Goal: Task Accomplishment & Management: Manage account settings

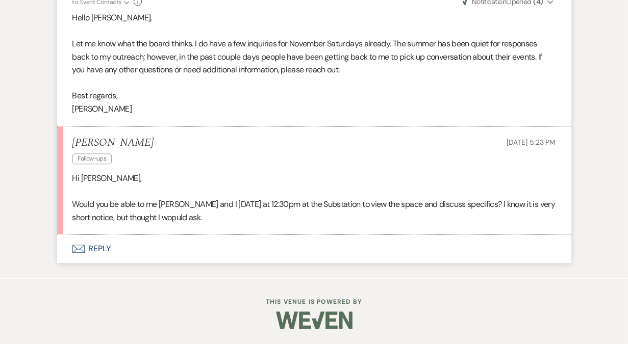
scroll to position [1862, 0]
click at [102, 256] on button "Envelope Reply" at bounding box center [314, 249] width 514 height 29
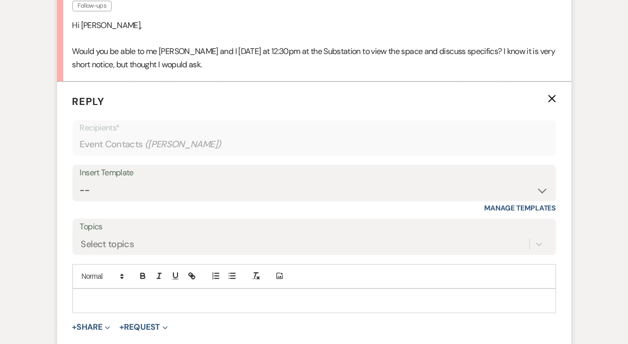
scroll to position [2030, 0]
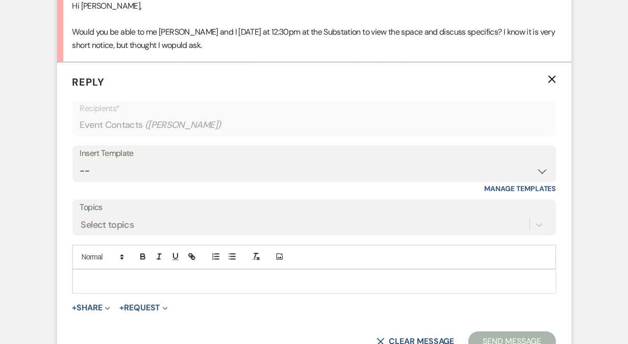
click at [115, 285] on div at bounding box center [314, 281] width 483 height 23
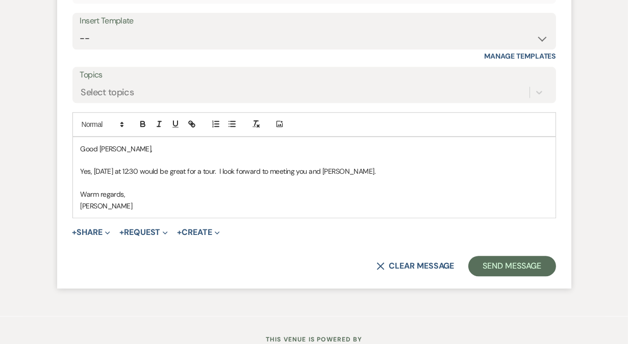
scroll to position [2164, 0]
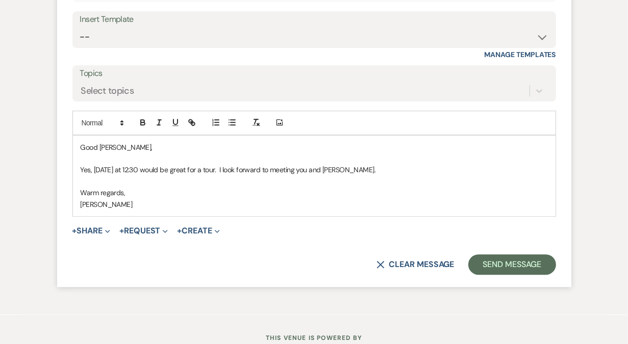
click at [112, 153] on p "Good [PERSON_NAME]," at bounding box center [314, 147] width 467 height 11
click at [191, 187] on p at bounding box center [314, 181] width 467 height 11
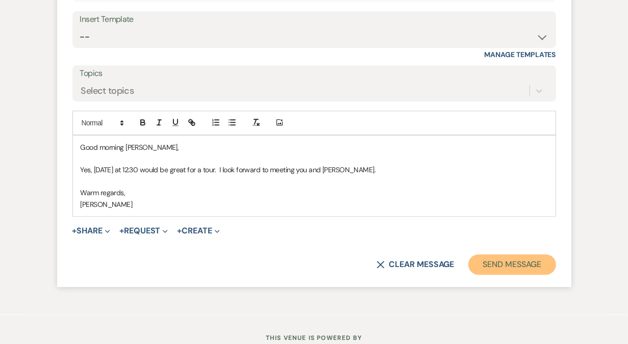
click at [496, 275] on button "Send Message" at bounding box center [511, 265] width 87 height 20
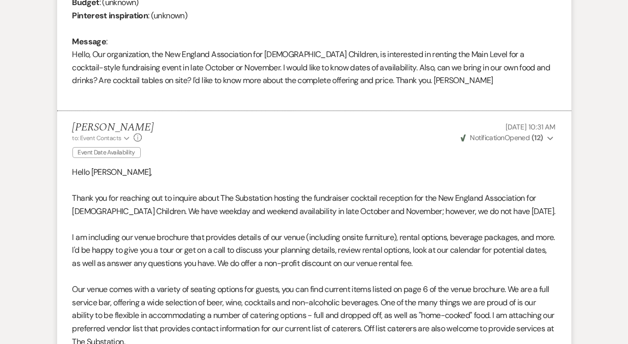
scroll to position [0, 0]
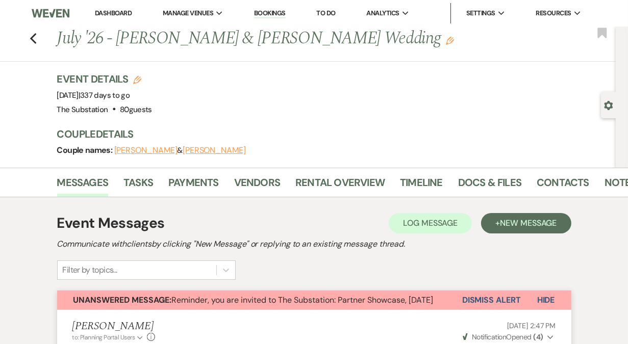
click at [118, 15] on link "Dashboard" at bounding box center [113, 13] width 37 height 9
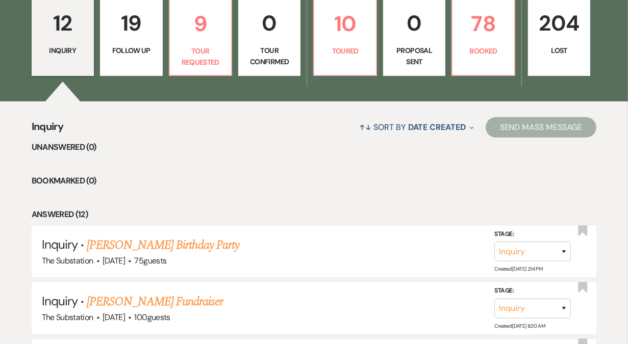
scroll to position [282, 0]
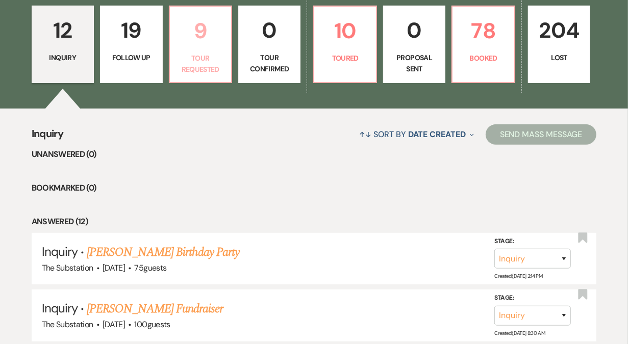
click at [214, 63] on p "Tour Requested" at bounding box center [200, 64] width 49 height 23
select select "2"
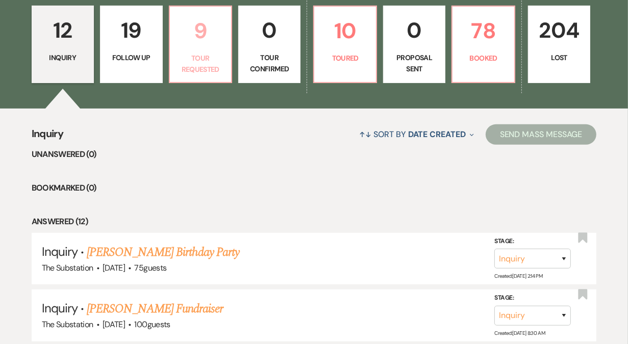
select select "2"
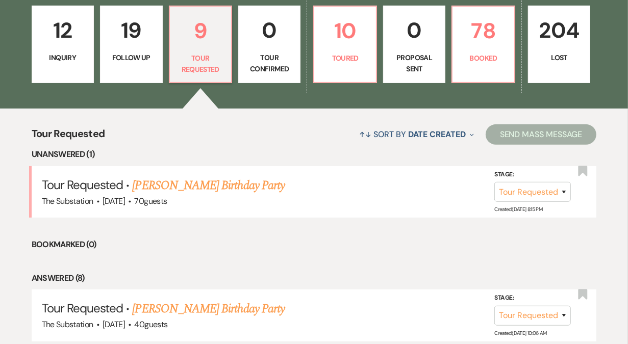
scroll to position [305, 0]
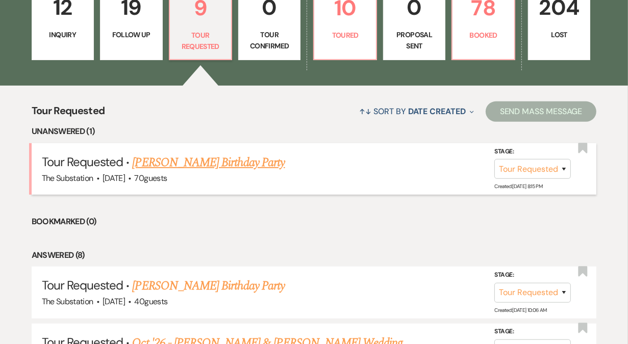
click at [233, 161] on link "Douglas Olson's Birthday Party" at bounding box center [208, 163] width 153 height 18
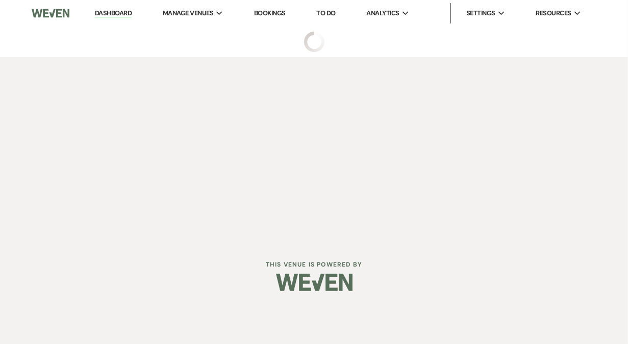
select select "2"
select select "5"
select select "4"
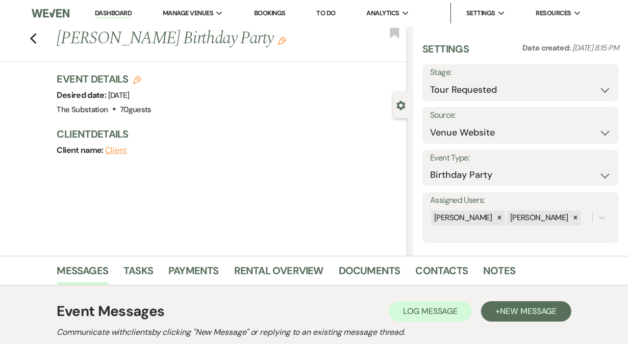
click at [116, 12] on link "Dashboard" at bounding box center [113, 14] width 37 height 10
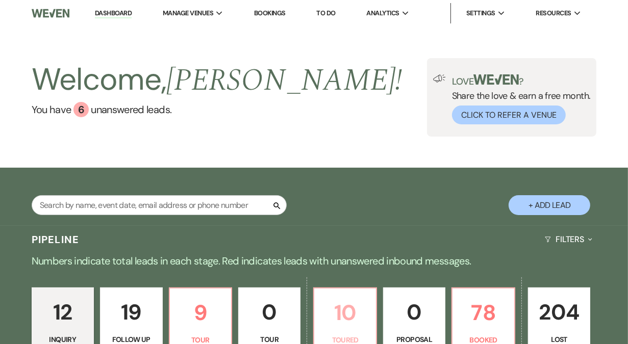
click at [348, 311] on p "10" at bounding box center [344, 313] width 49 height 34
select select "5"
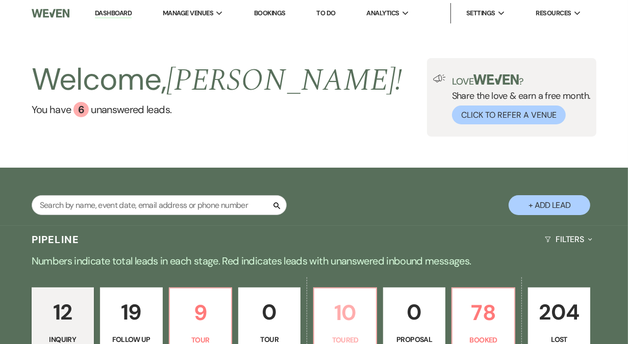
select select "5"
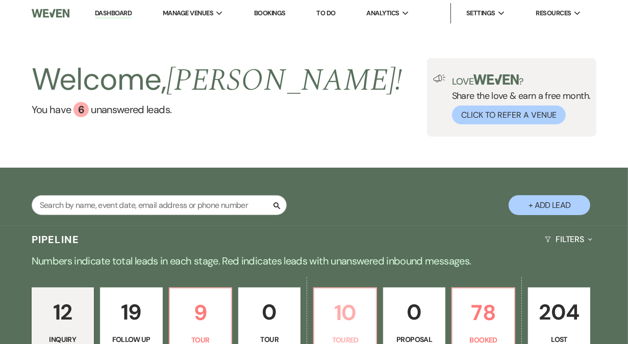
select select "5"
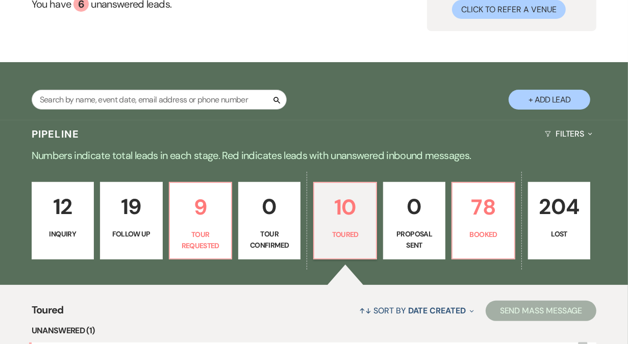
scroll to position [113, 0]
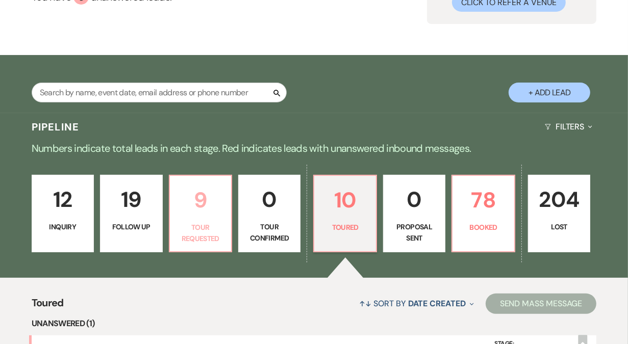
click at [201, 218] on link "9 Tour Requested" at bounding box center [200, 214] width 63 height 78
select select "2"
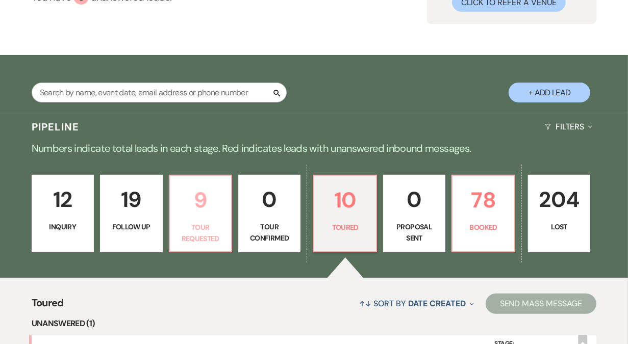
select select "2"
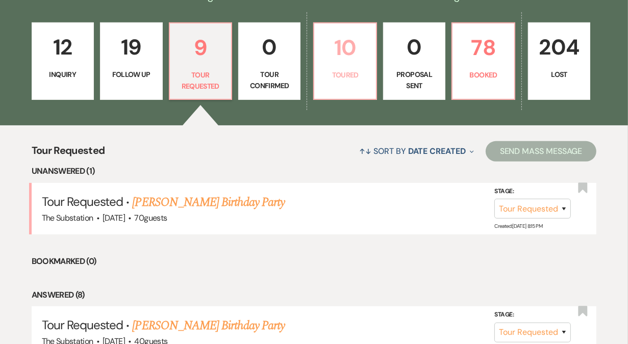
scroll to position [265, 0]
click at [349, 66] on link "10 Toured" at bounding box center [344, 61] width 63 height 78
select select "5"
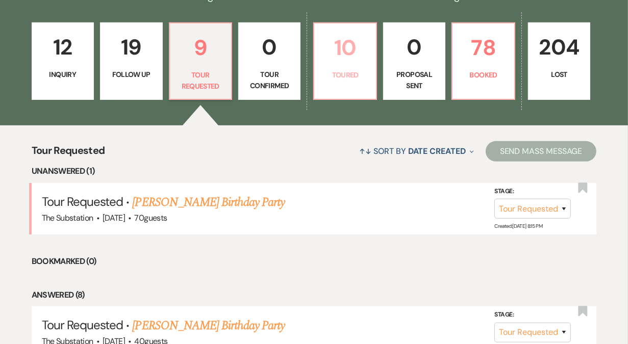
select select "5"
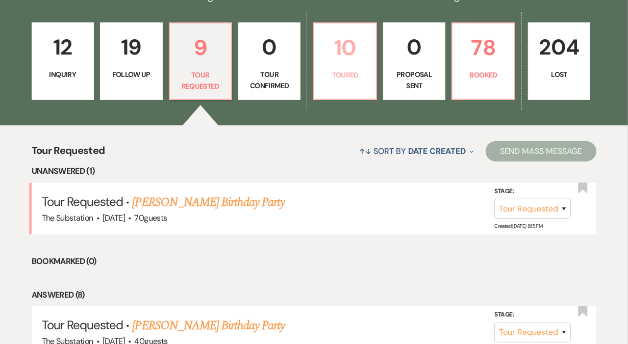
select select "5"
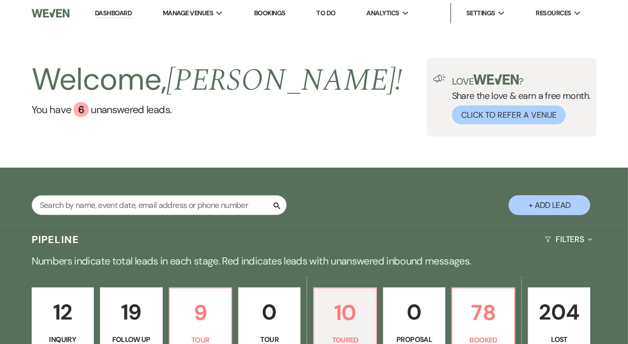
click at [118, 13] on link "Dashboard" at bounding box center [113, 14] width 37 height 10
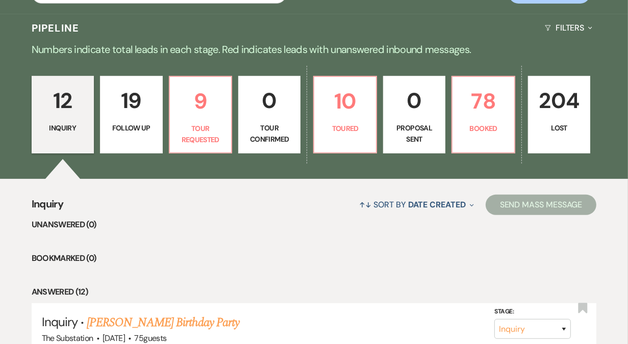
scroll to position [223, 0]
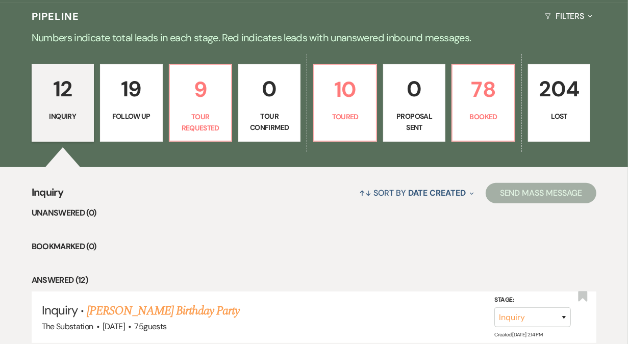
click at [61, 127] on link "12 Inquiry" at bounding box center [63, 103] width 62 height 78
click at [122, 117] on p "Follow Up" at bounding box center [131, 116] width 49 height 11
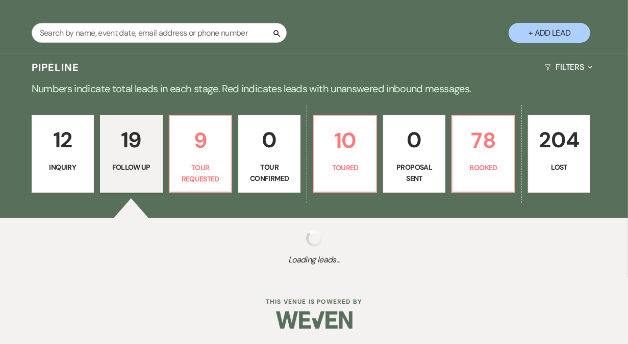
select select "9"
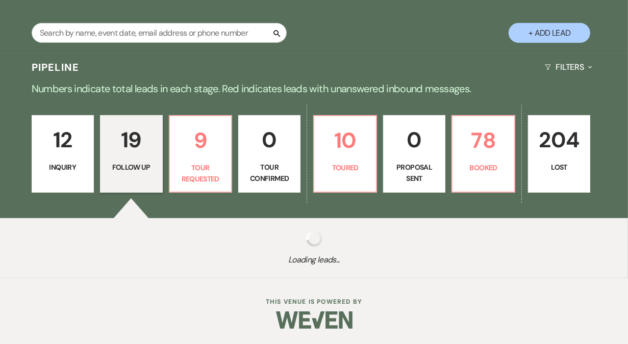
select select "9"
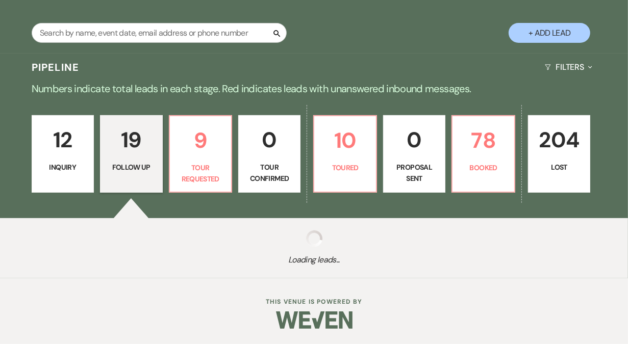
select select "9"
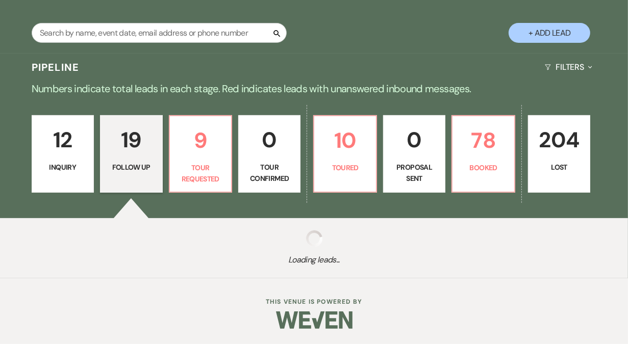
select select "9"
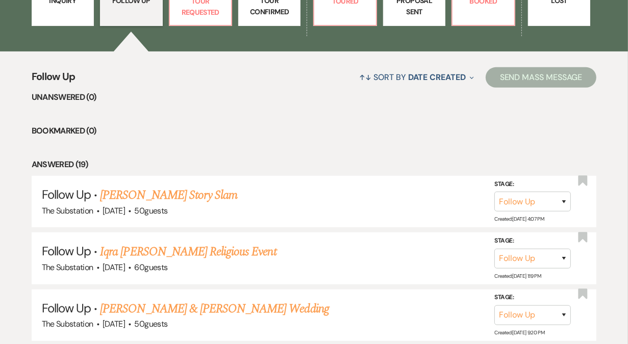
scroll to position [345, 0]
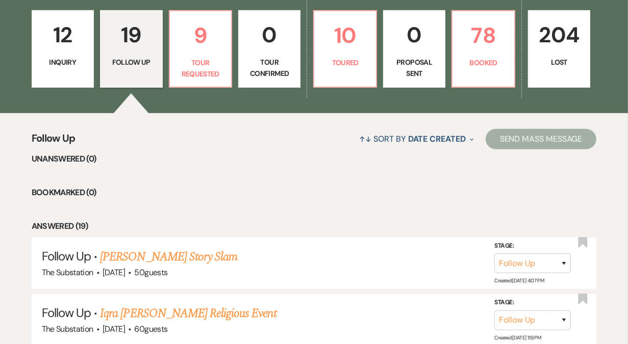
click at [284, 59] on p "Tour Confirmed" at bounding box center [269, 68] width 49 height 23
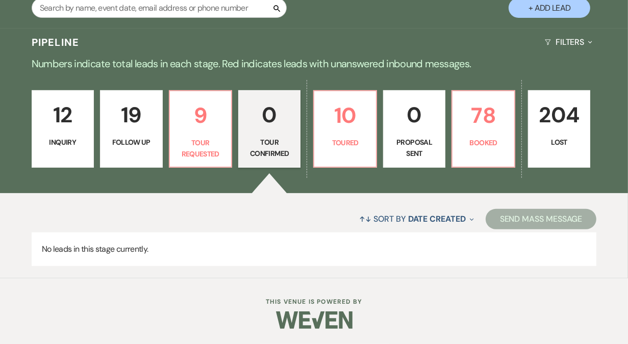
scroll to position [197, 0]
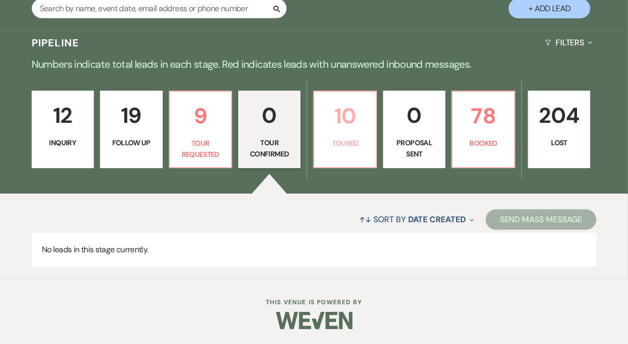
click at [341, 151] on link "10 Toured" at bounding box center [344, 130] width 63 height 78
select select "5"
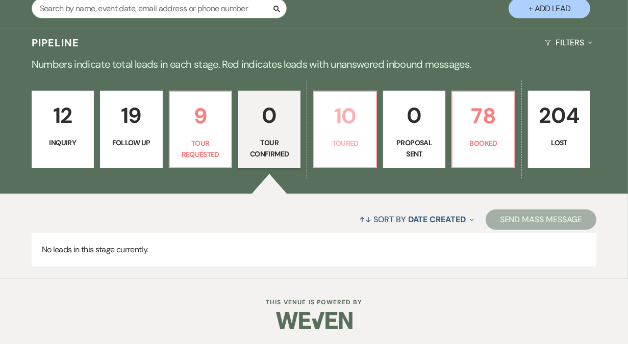
select select "5"
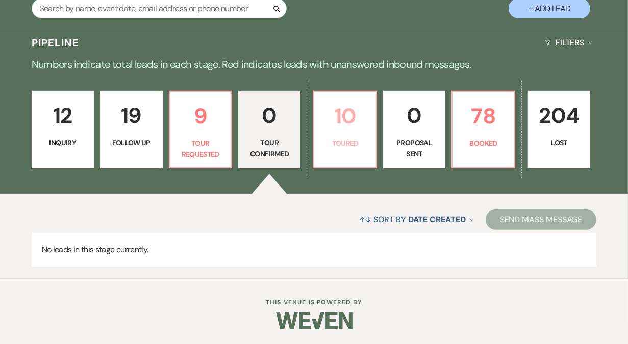
select select "5"
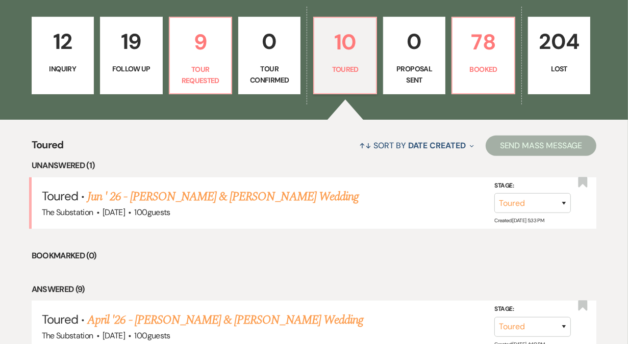
scroll to position [285, 0]
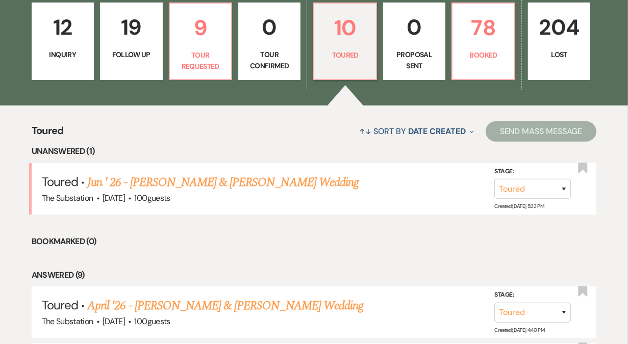
click at [58, 51] on p "Inquiry" at bounding box center [62, 54] width 49 height 11
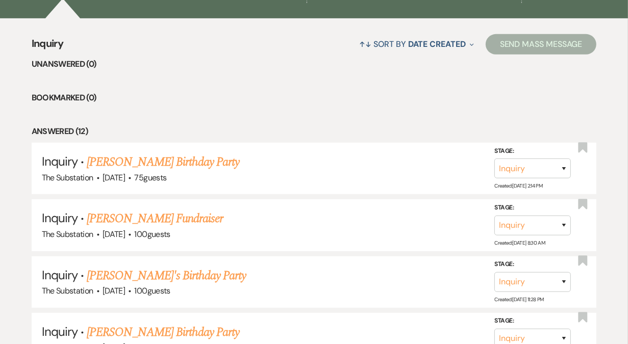
scroll to position [379, 0]
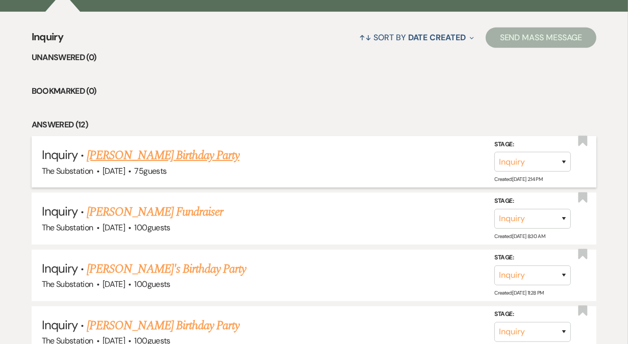
click at [158, 156] on link "Kristen Mahoney's Birthday Party" at bounding box center [163, 155] width 153 height 18
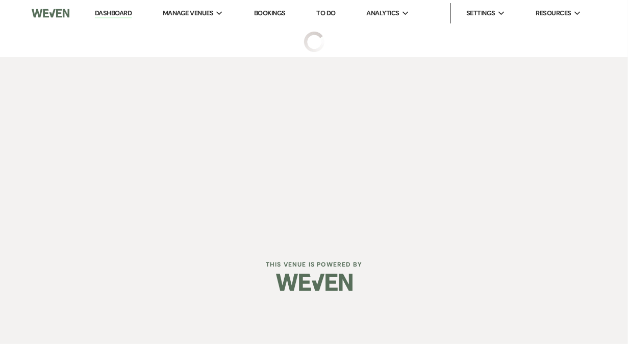
select select "5"
select select "4"
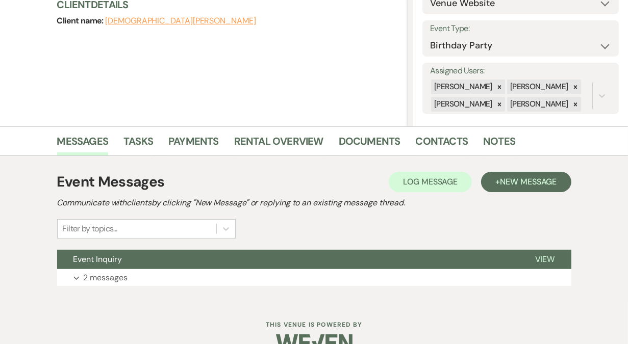
scroll to position [152, 0]
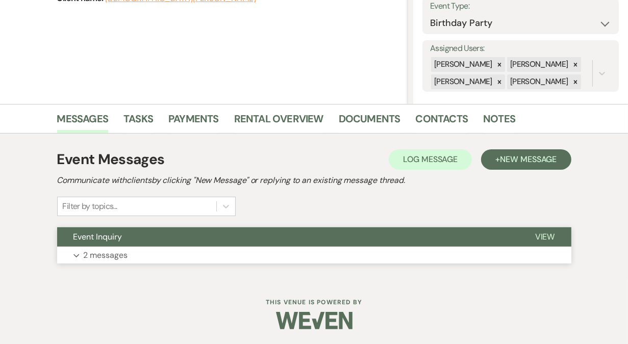
click at [126, 254] on p "2 messages" at bounding box center [106, 255] width 44 height 13
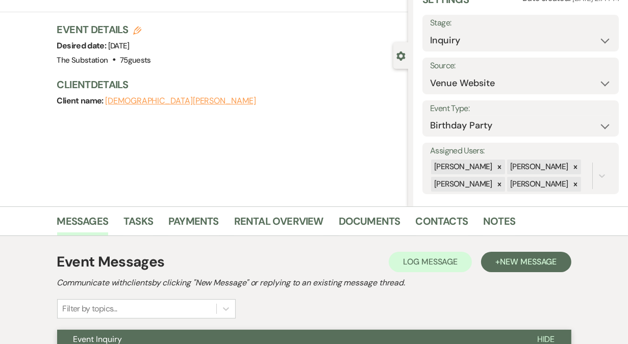
scroll to position [0, 0]
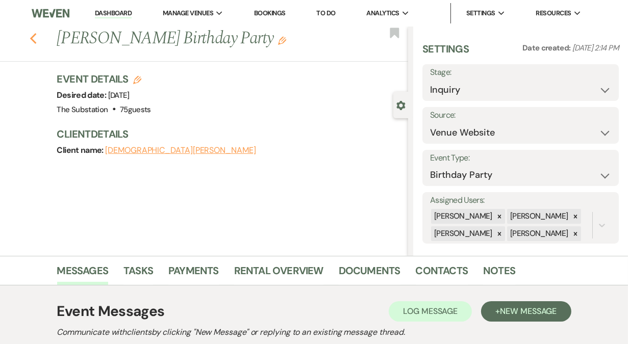
click at [33, 41] on use "button" at bounding box center [33, 38] width 7 height 11
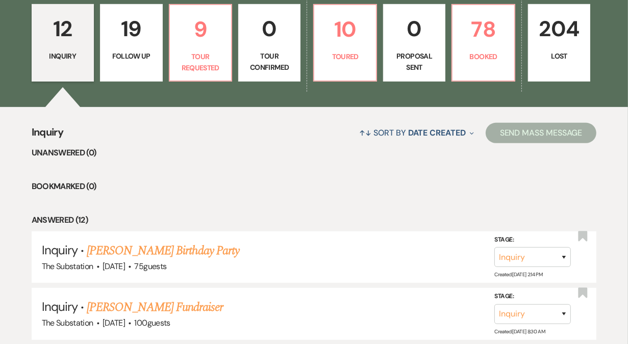
scroll to position [249, 0]
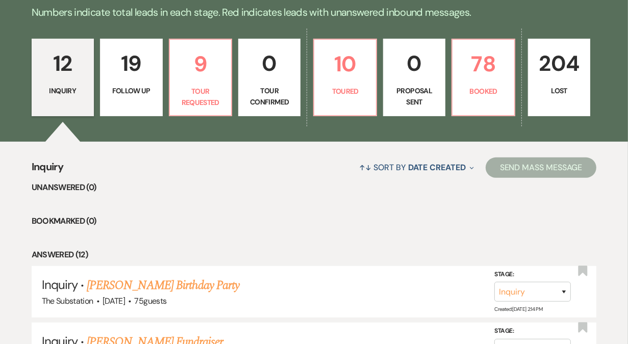
click at [130, 97] on link "19 Follow Up" at bounding box center [131, 78] width 62 height 78
select select "9"
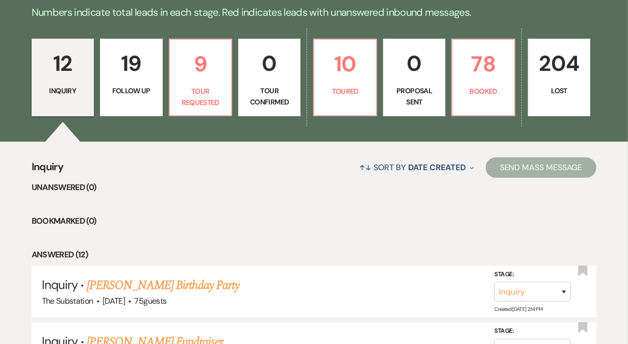
select select "9"
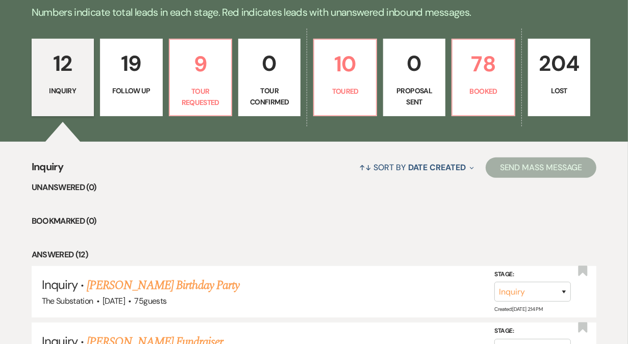
select select "9"
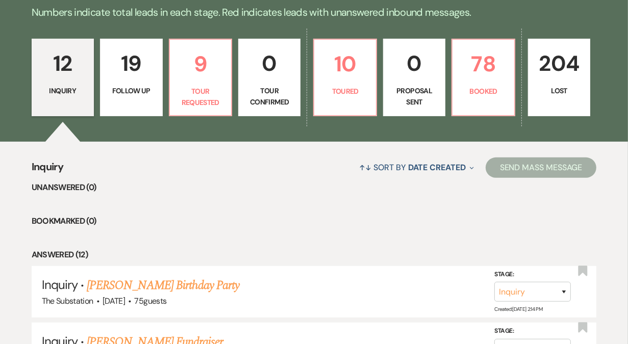
select select "9"
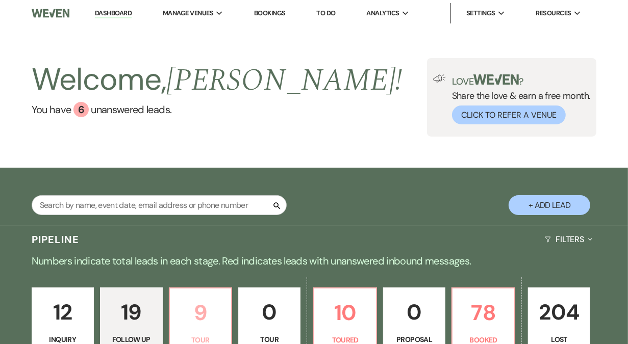
click at [195, 318] on p "9" at bounding box center [200, 313] width 49 height 34
select select "2"
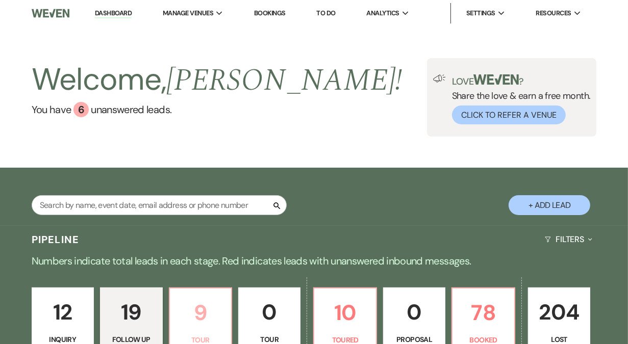
select select "2"
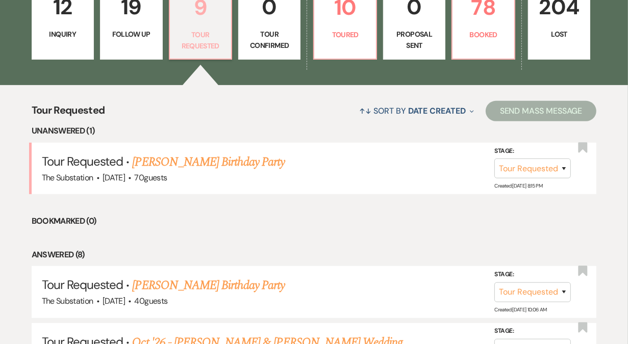
scroll to position [309, 0]
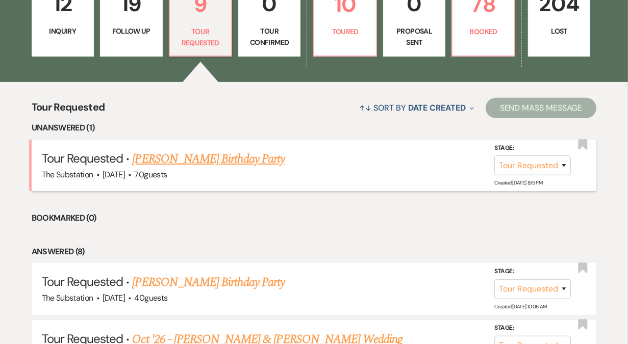
click at [214, 158] on link "Douglas Olson's Birthday Party" at bounding box center [208, 159] width 153 height 18
select select "2"
select select "5"
select select "4"
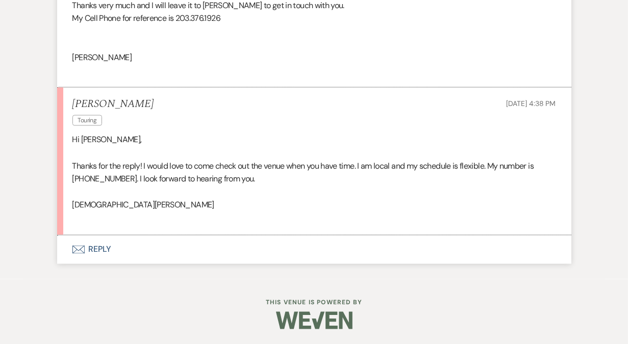
scroll to position [1325, 0]
click at [101, 250] on button "Envelope Reply" at bounding box center [314, 251] width 514 height 29
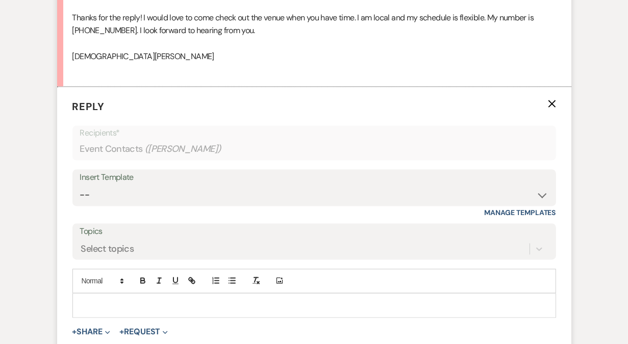
scroll to position [1494, 0]
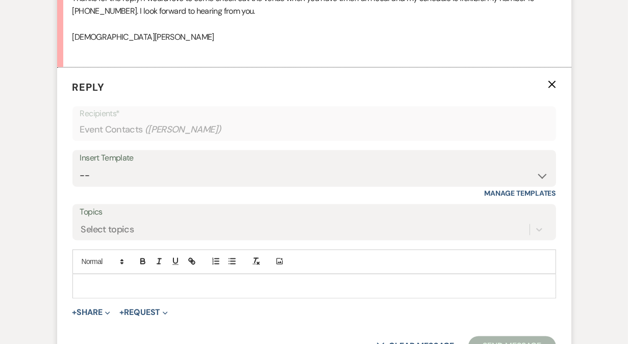
click at [107, 283] on p at bounding box center [314, 286] width 467 height 11
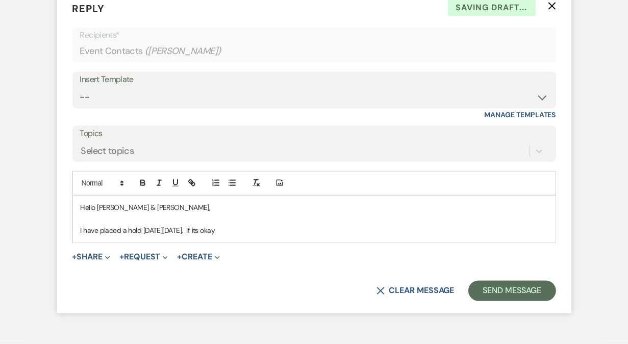
scroll to position [1587, 0]
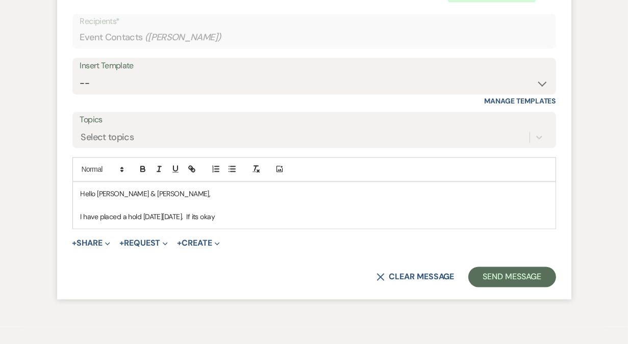
click at [279, 217] on p "I have placed a hold on Saturday, November 1, 2024. If its okay" at bounding box center [314, 216] width 467 height 11
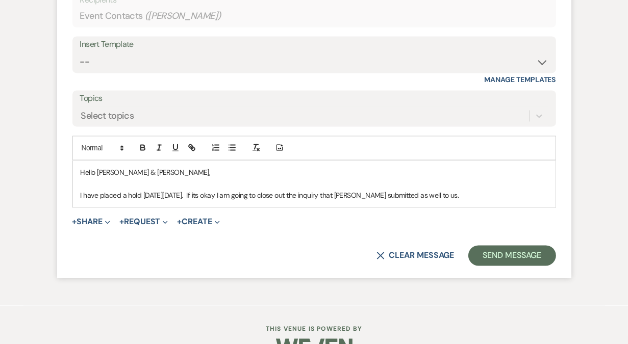
scroll to position [1611, 0]
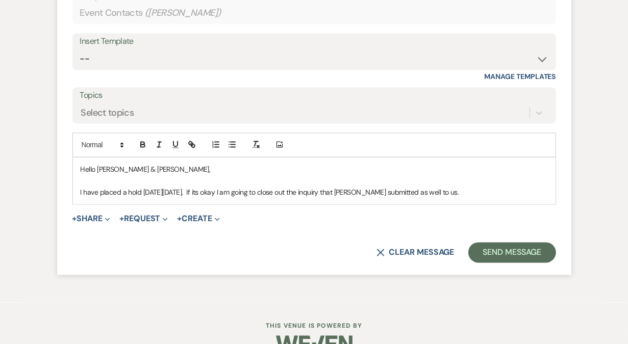
click at [233, 191] on p "I have placed a hold on Saturday, November 1, 2024. If its okay I am going to c…" at bounding box center [314, 192] width 467 height 11
click at [499, 191] on p "I have placed a hold on Saturday, November 1, 2025. If its okay I am going to c…" at bounding box center [314, 192] width 467 height 11
drag, startPoint x: 445, startPoint y: 191, endPoint x: 461, endPoint y: 191, distance: 16.3
click at [461, 191] on p "I have placed a hold on Saturday, November 1, 2025. If its okay I am going to c…" at bounding box center [314, 192] width 467 height 11
click at [457, 192] on p "I have placed a hold on Saturday, November 1, 2025. If its okay I am going to c…" at bounding box center [314, 192] width 467 height 11
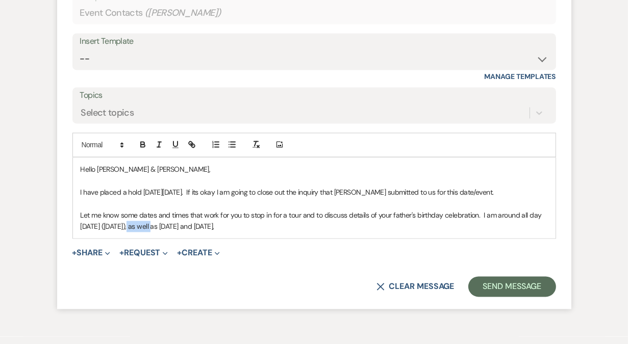
drag, startPoint x: 152, startPoint y: 225, endPoint x: 126, endPoint y: 226, distance: 26.0
click at [126, 226] on p "Let me know some dates and times that work for you to stop in for a tour and to…" at bounding box center [314, 221] width 467 height 23
click at [230, 227] on p "Let me know some dates and times that work for you to stop in for a tour and to…" at bounding box center [314, 221] width 467 height 23
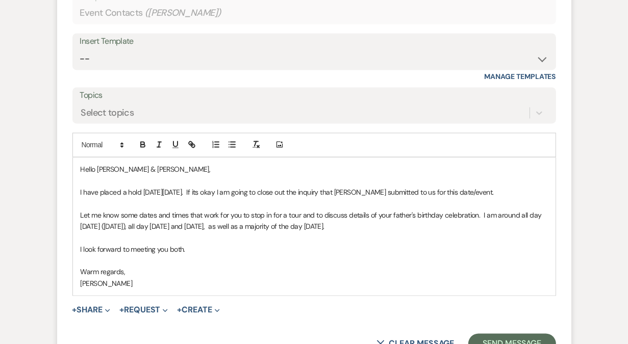
click at [233, 191] on p "I have placed a hold on Saturday, November 1, 2025. If its okay I am going to c…" at bounding box center [314, 192] width 467 height 11
click at [267, 192] on p "I have placed a hold on Saturday, November 1, 2025. If its okay I am going to c…" at bounding box center [314, 192] width 467 height 11
click at [470, 189] on p "I have placed a hold on Saturday, November 1, 2025. I will close out the inquir…" at bounding box center [314, 192] width 467 height 11
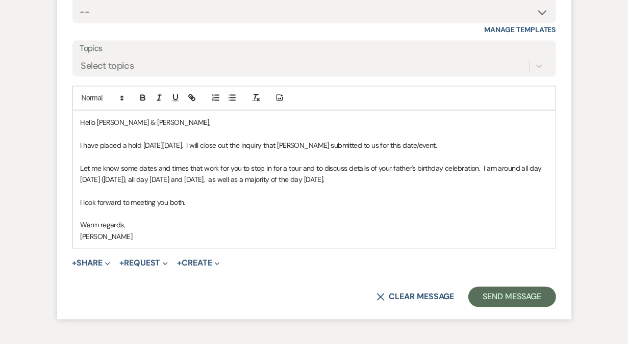
scroll to position [1661, 0]
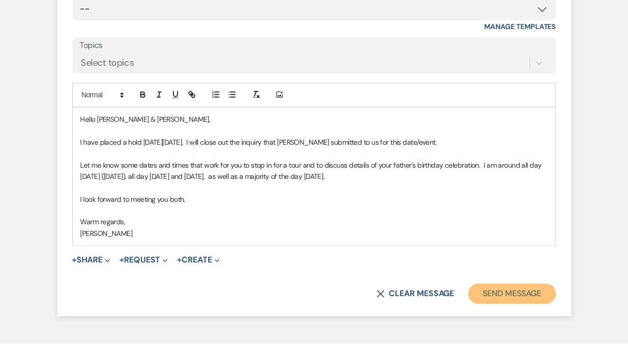
click at [513, 294] on button "Send Message" at bounding box center [511, 294] width 87 height 20
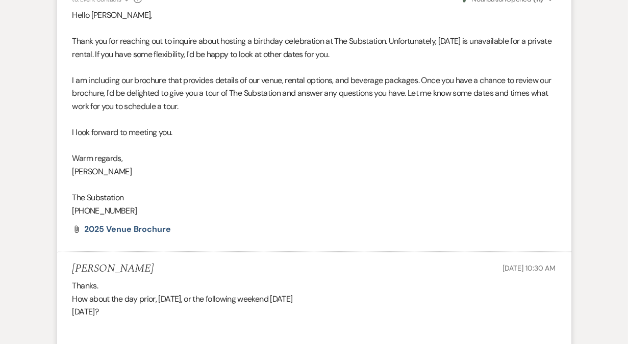
scroll to position [0, 0]
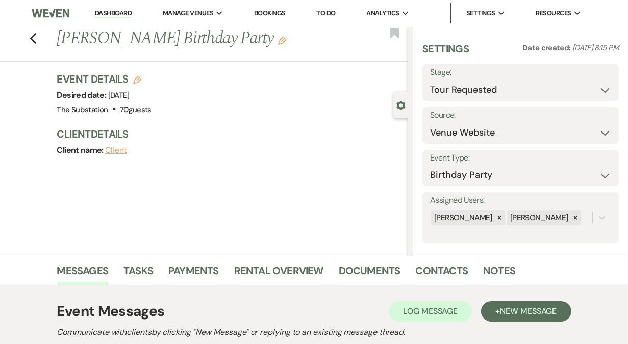
click at [137, 80] on icon "Edit" at bounding box center [137, 80] width 8 height 8
select select "802"
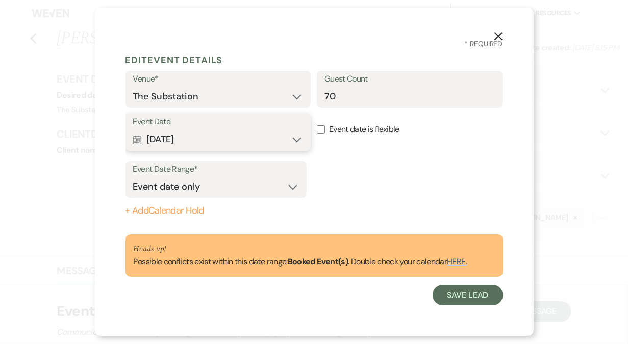
click at [272, 143] on button "Calendar Oct 25, 2025 Expand" at bounding box center [218, 140] width 170 height 20
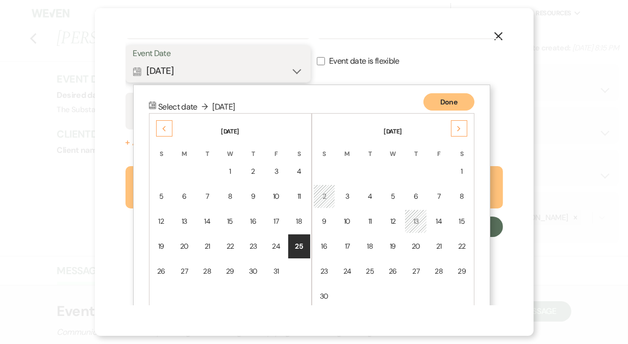
scroll to position [87, 0]
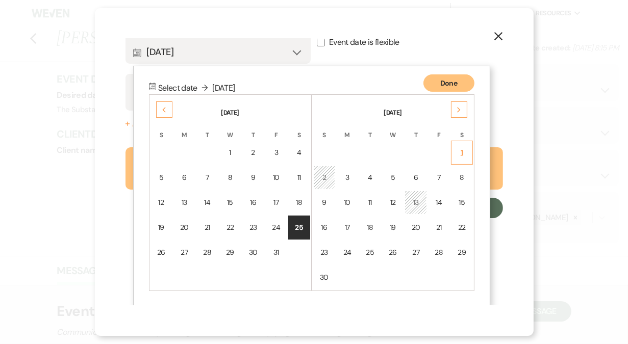
click at [460, 150] on div "1" at bounding box center [462, 152] width 9 height 11
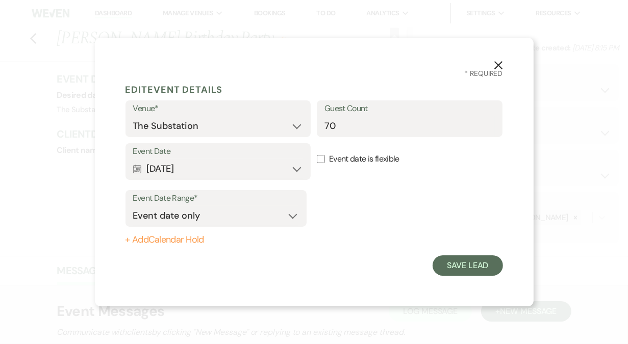
scroll to position [0, 0]
click at [455, 269] on button "Save Lead" at bounding box center [468, 266] width 70 height 20
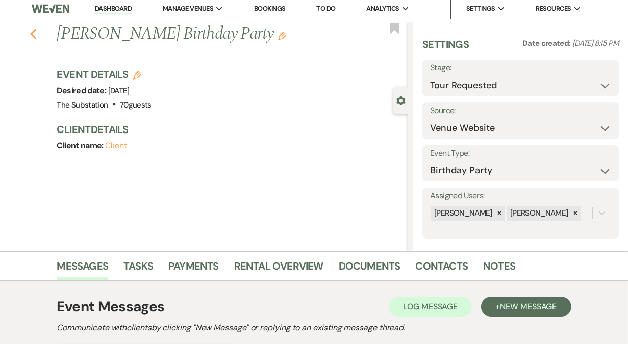
click at [34, 32] on icon "Previous" at bounding box center [34, 34] width 8 height 12
select select "2"
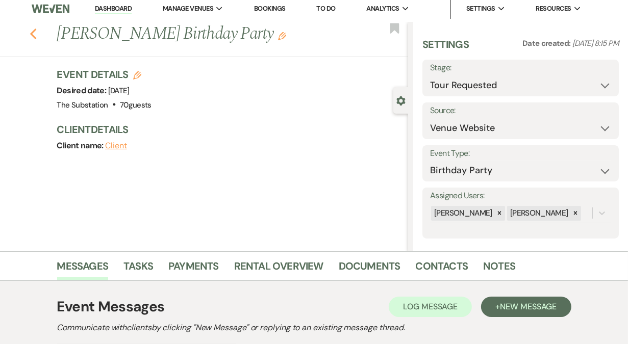
select select "2"
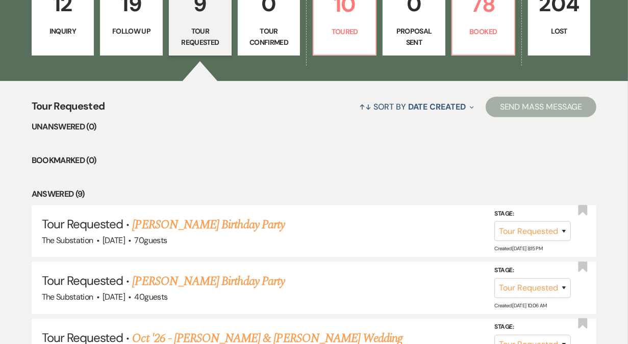
scroll to position [309, 0]
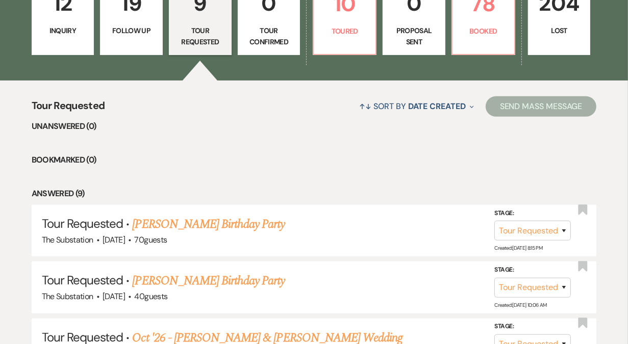
click at [77, 33] on p "Inquiry" at bounding box center [62, 30] width 49 height 11
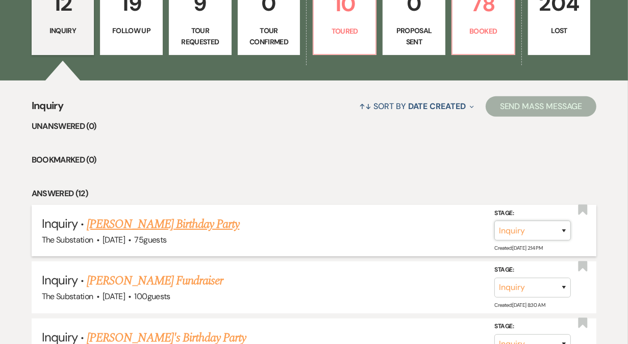
click at [552, 236] on select "Inquiry Follow Up Tour Requested Tour Confirmed Toured Proposal Sent Booked Lost" at bounding box center [532, 231] width 77 height 20
select select "8"
click at [494, 221] on select "Inquiry Follow Up Tour Requested Tour Confirmed Toured Proposal Sent Booked Lost" at bounding box center [532, 231] width 77 height 20
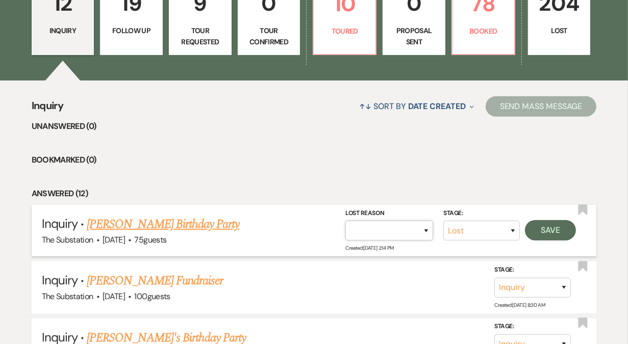
click at [410, 235] on select "Booked Elsewhere Budget Date Unavailable No Response Not a Good Match Capacity …" at bounding box center [389, 231] width 88 height 20
select select "4"
click at [346, 221] on select "Booked Elsewhere Budget Date Unavailable No Response Not a Good Match Capacity …" at bounding box center [389, 231] width 88 height 20
click at [552, 231] on button "Save" at bounding box center [550, 230] width 51 height 20
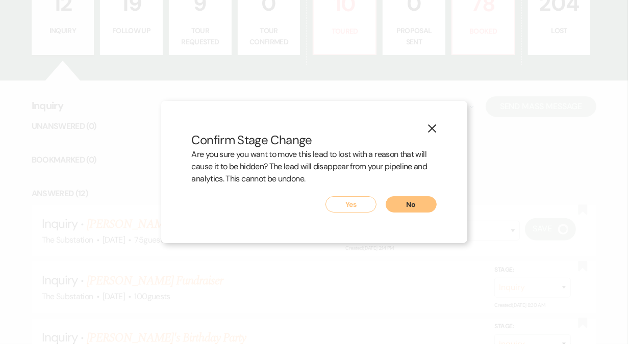
click at [351, 205] on button "Yes" at bounding box center [351, 204] width 51 height 16
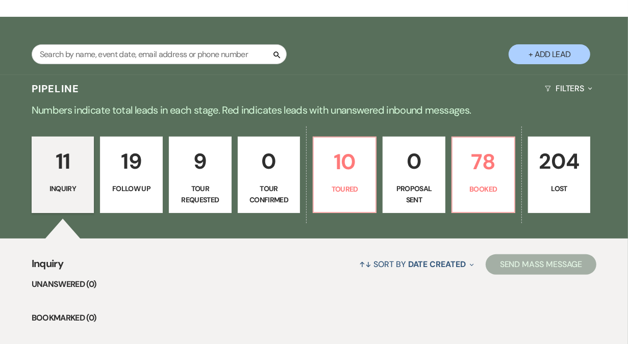
scroll to position [62, 0]
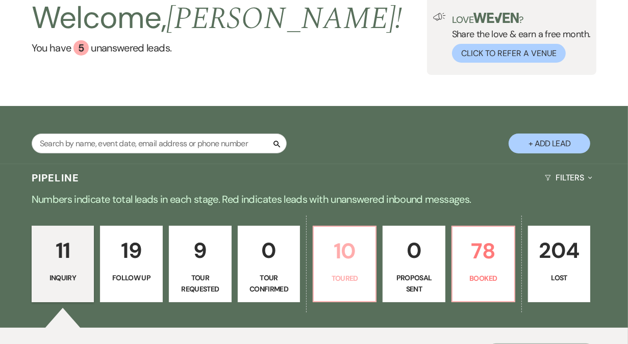
click at [357, 257] on p "10" at bounding box center [344, 251] width 49 height 34
select select "5"
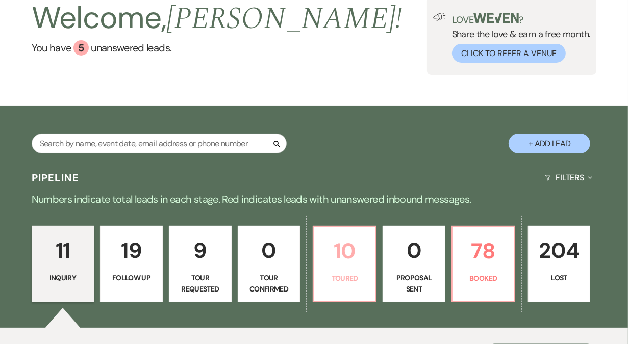
select select "5"
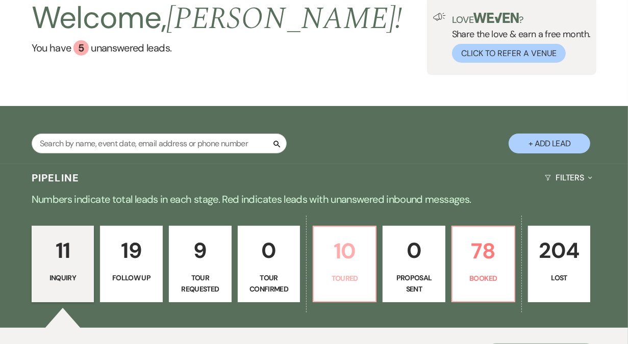
select select "5"
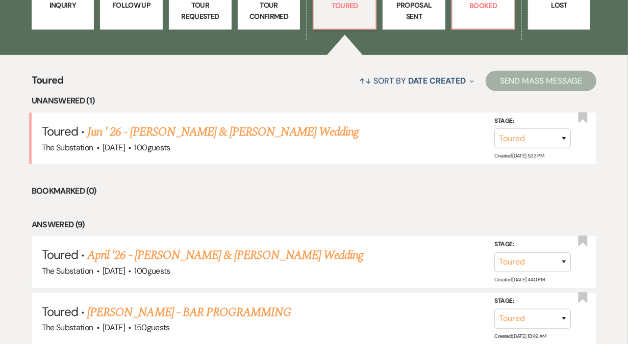
scroll to position [341, 0]
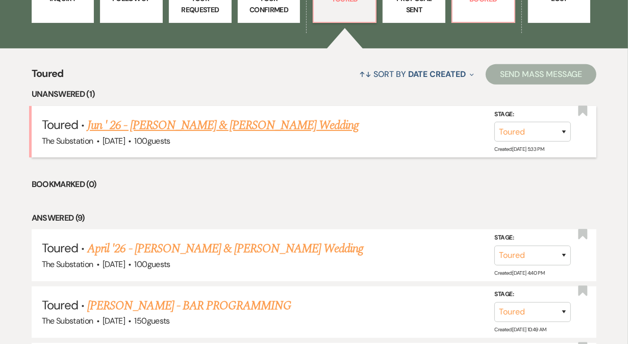
click at [256, 123] on link "Jun ' 26 - James Mealey & Alisha Musau's Wedding" at bounding box center [222, 125] width 271 height 18
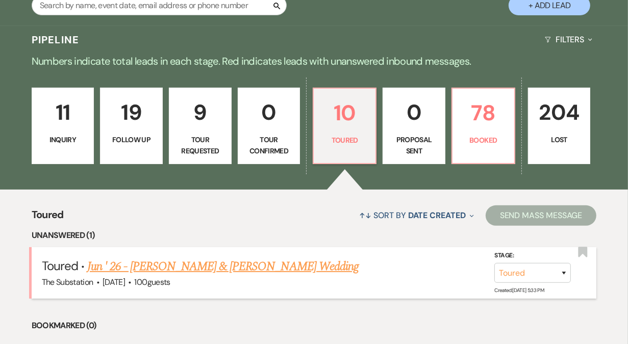
select select "5"
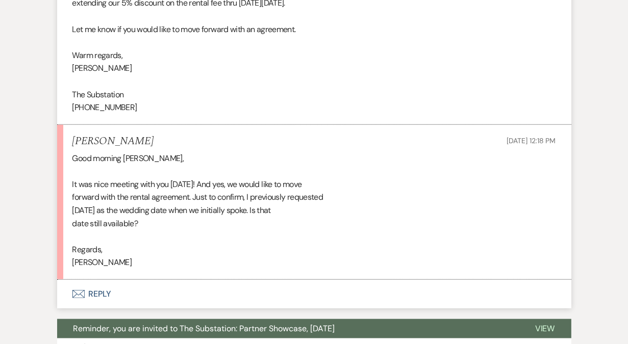
scroll to position [630, 0]
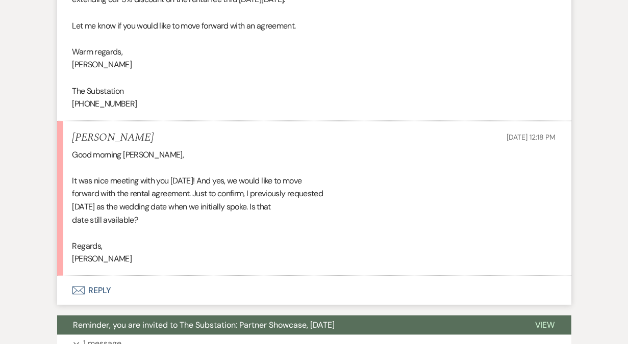
click at [102, 286] on button "Envelope Reply" at bounding box center [314, 291] width 514 height 29
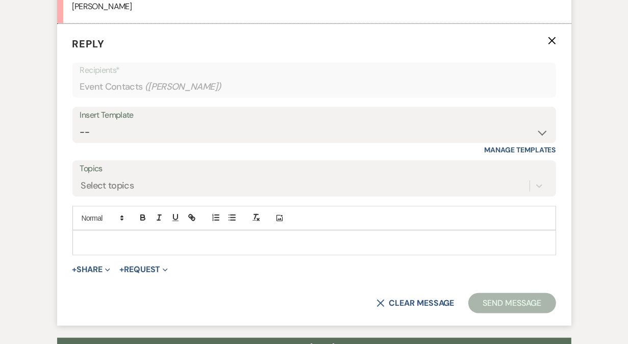
scroll to position [885, 0]
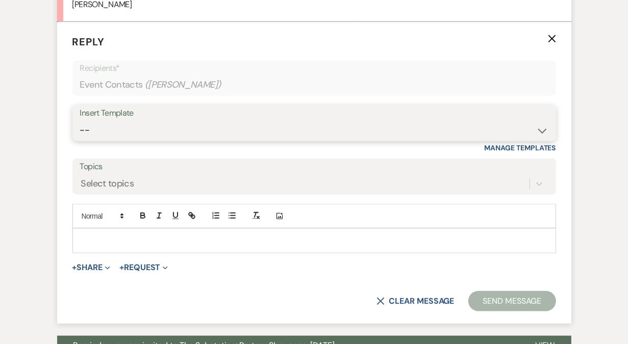
click at [157, 138] on select "-- Weven Planning Portal Introduction (Booked Events) Follow Up Contract (Pre-B…" at bounding box center [314, 130] width 468 height 20
select select "4505"
click at [80, 120] on select "-- Weven Planning Portal Introduction (Booked Events) Follow Up Contract (Pre-B…" at bounding box center [314, 130] width 468 height 20
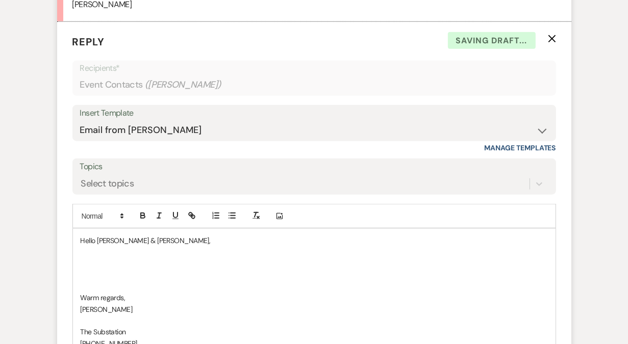
click at [131, 263] on p at bounding box center [314, 263] width 467 height 11
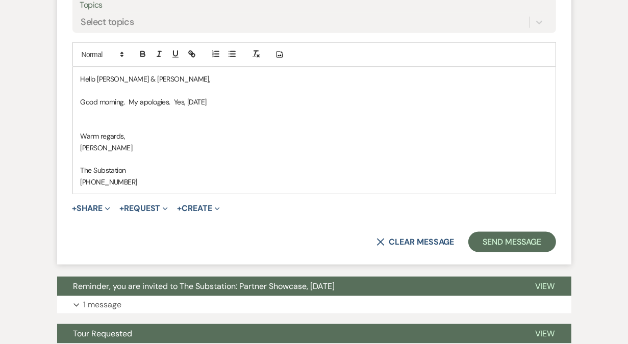
scroll to position [1052, 0]
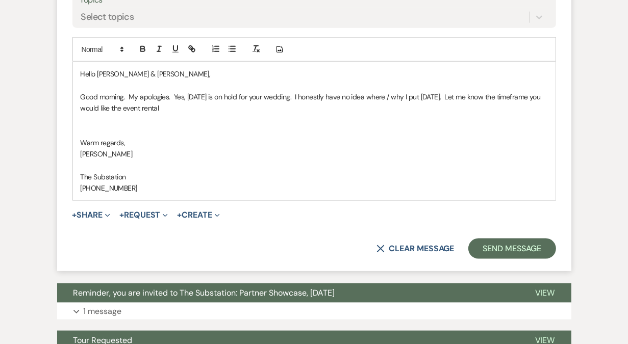
click at [210, 109] on p "Good morning. My apologies. Yes, Saturday June 13, 2026 is on hold for your wed…" at bounding box center [314, 102] width 467 height 23
click at [265, 105] on p "Good morning. My apologies. Yes, Saturday June 13, 2026 is on hold for your wed…" at bounding box center [314, 102] width 467 height 23
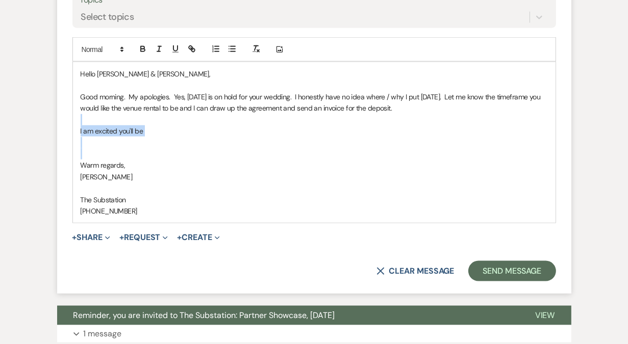
drag, startPoint x: 81, startPoint y: 123, endPoint x: 181, endPoint y: 154, distance: 104.1
click at [181, 154] on div "Hello James & Alisha, Good morning. My apologies. Yes, Saturday June 13, 2026 i…" at bounding box center [314, 142] width 483 height 161
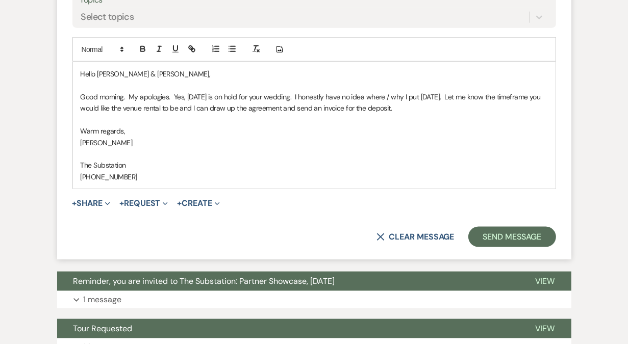
click at [433, 96] on p "Good morning. My apologies. Yes, Saturday June 13, 2026 is on hold for your wed…" at bounding box center [314, 102] width 467 height 23
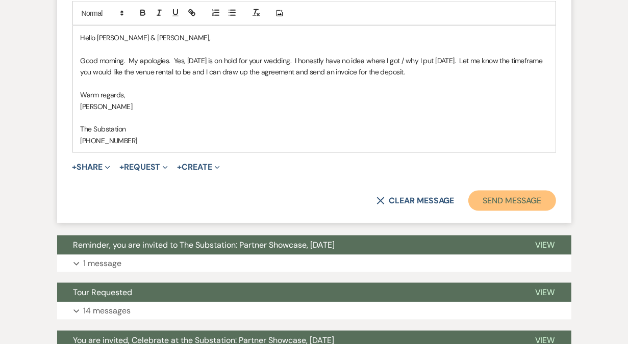
click at [508, 197] on button "Send Message" at bounding box center [511, 201] width 87 height 20
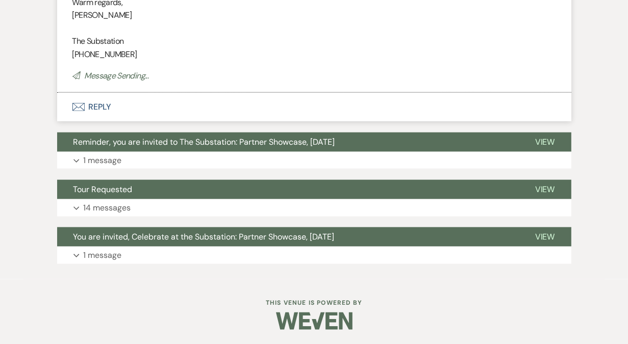
scroll to position [0, 0]
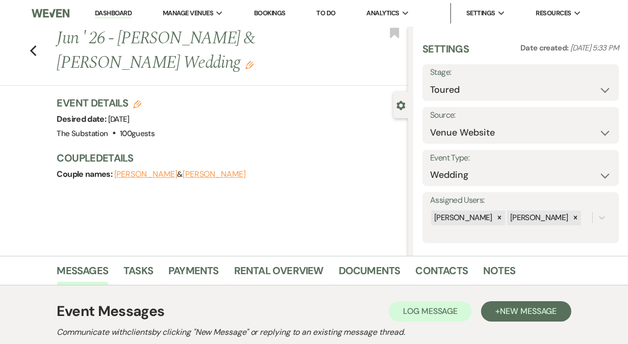
click at [126, 16] on link "Dashboard" at bounding box center [113, 14] width 37 height 10
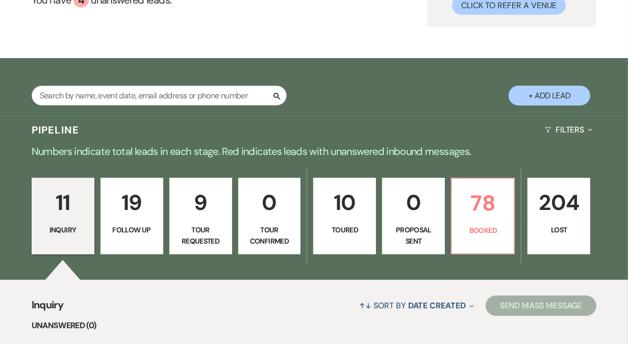
scroll to position [126, 0]
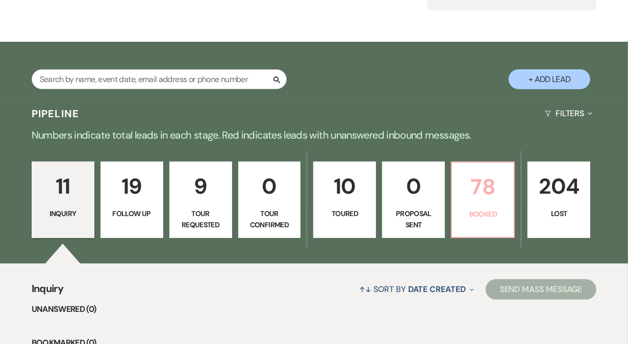
click at [486, 212] on p "Booked" at bounding box center [482, 214] width 49 height 11
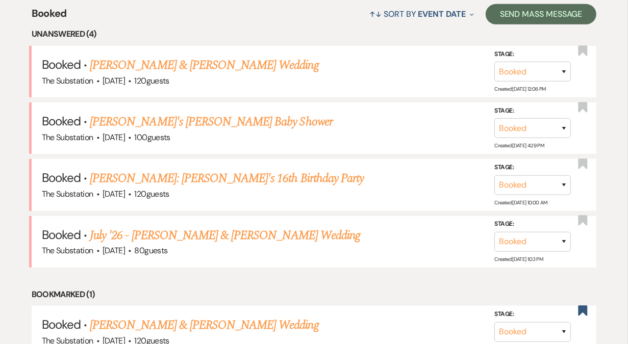
scroll to position [405, 0]
